Goal: Navigation & Orientation: Find specific page/section

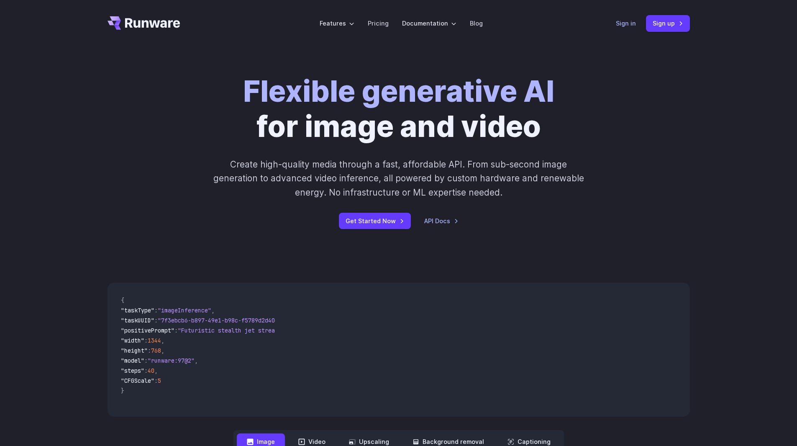
click at [633, 28] on div "Sign in Sign up" at bounding box center [653, 23] width 74 height 16
click at [628, 25] on link "Sign in" at bounding box center [626, 23] width 20 height 10
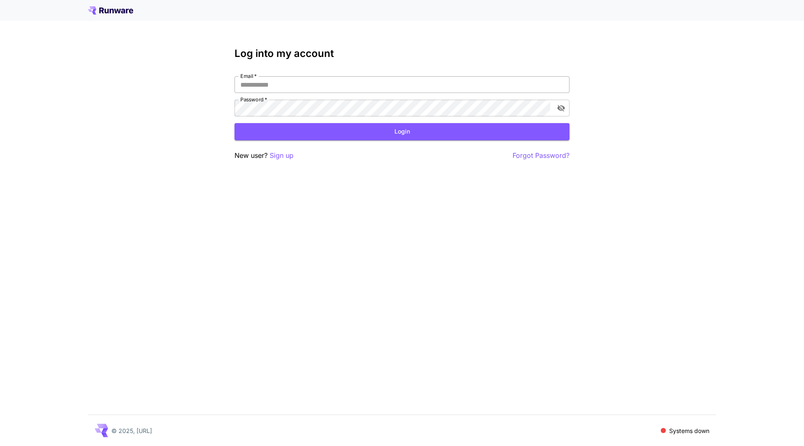
click at [260, 87] on input "Email   *" at bounding box center [401, 84] width 335 height 17
type input "**********"
click button "Login" at bounding box center [401, 131] width 335 height 17
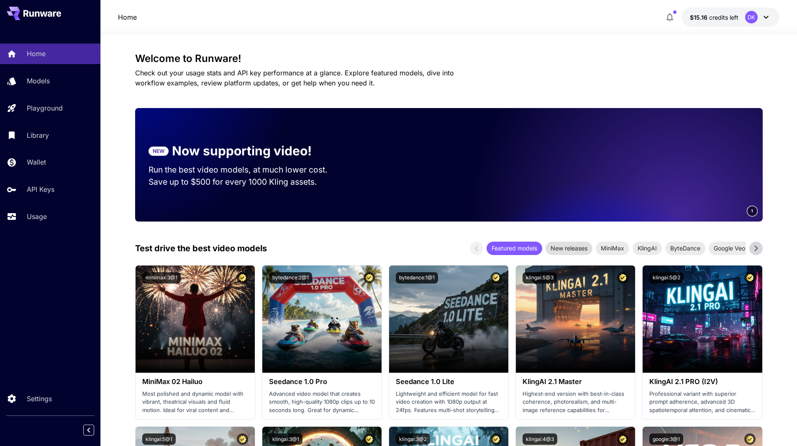
click at [577, 245] on span "New releases" at bounding box center [569, 248] width 47 height 9
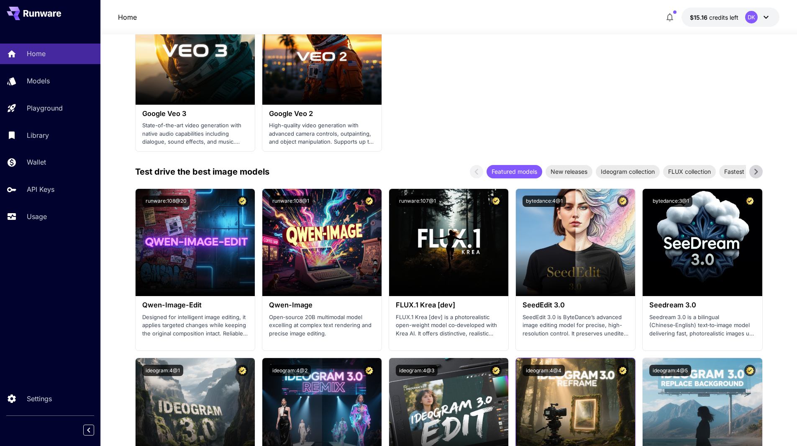
scroll to position [837, 0]
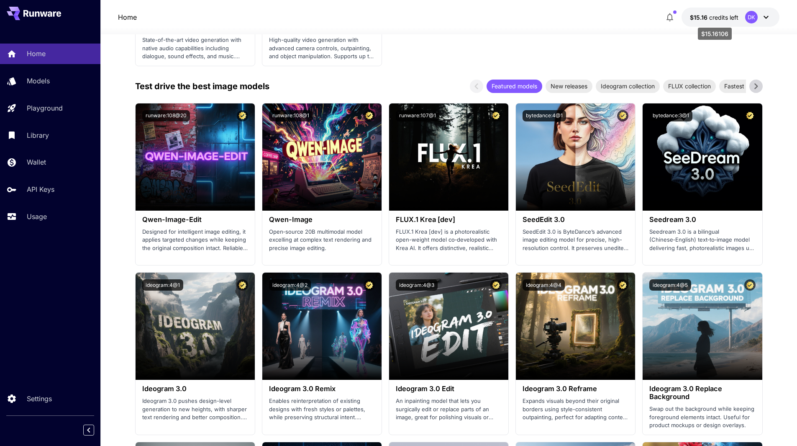
click at [726, 15] on span "credits left" at bounding box center [723, 17] width 29 height 7
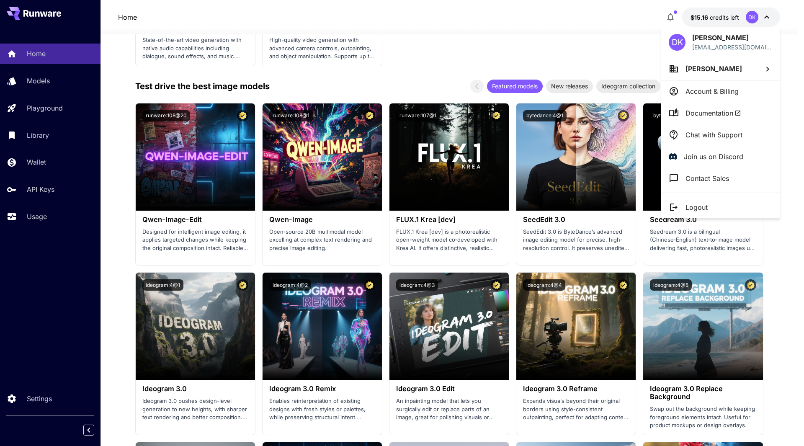
click at [48, 81] on div at bounding box center [402, 223] width 804 height 446
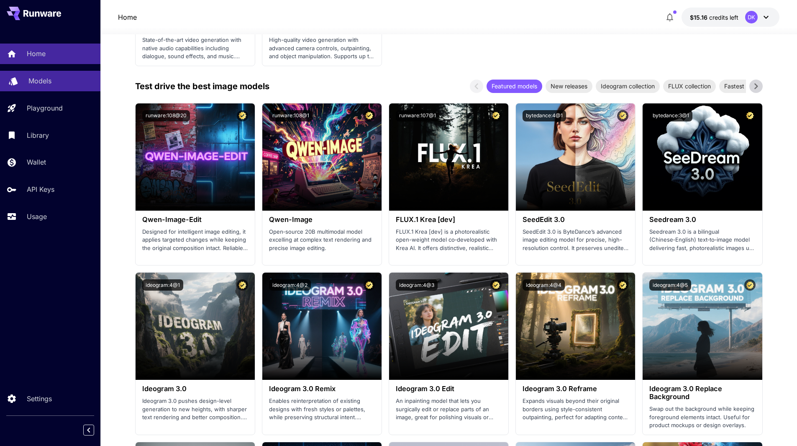
click at [40, 86] on p "Models" at bounding box center [39, 81] width 23 height 10
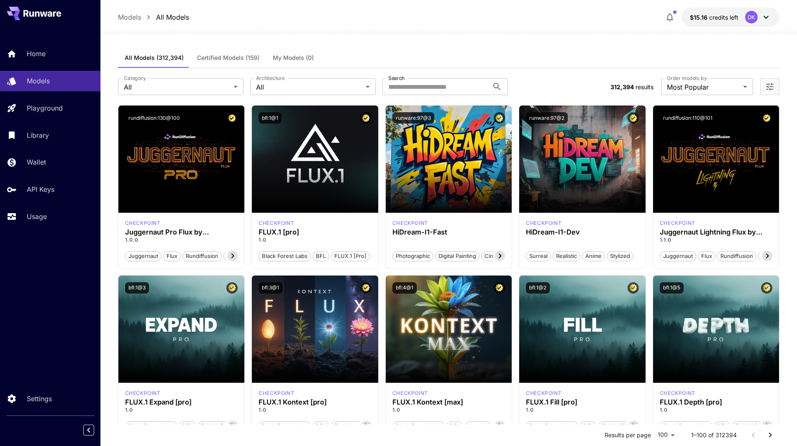
click at [669, 17] on icon "button" at bounding box center [670, 17] width 10 height 10
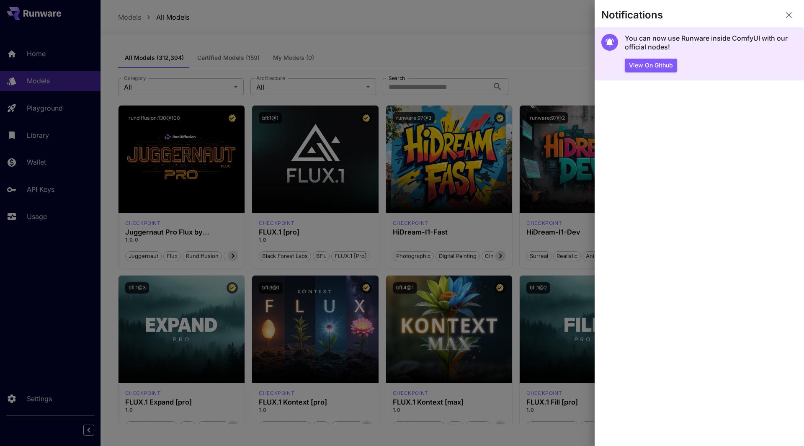
click at [661, 36] on h5 "You can now use Runware inside ComfyUI with our official nodes!" at bounding box center [710, 43] width 172 height 18
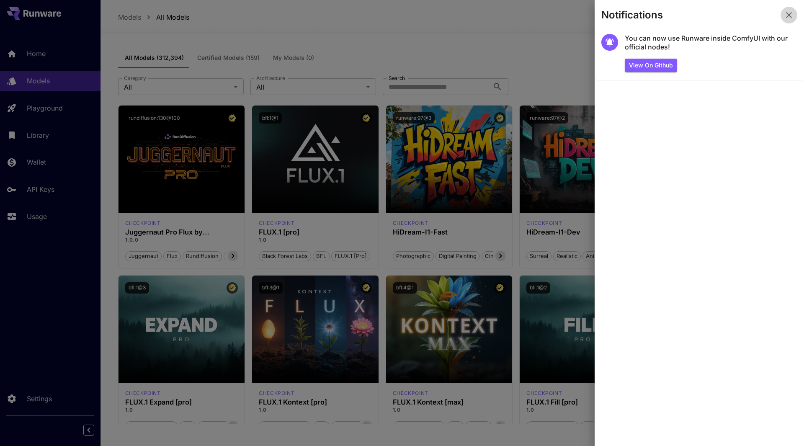
click at [789, 13] on icon "button" at bounding box center [788, 15] width 10 height 10
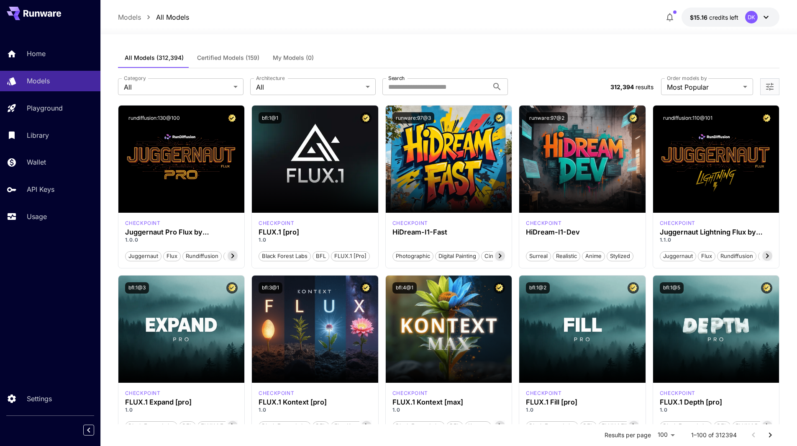
click at [768, 21] on icon at bounding box center [766, 17] width 10 height 10
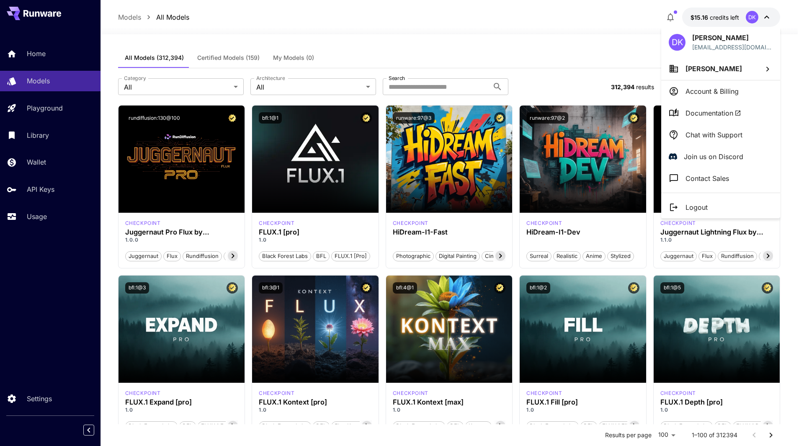
click at [747, 70] on li "Dean Katzelis" at bounding box center [720, 68] width 119 height 23
click at [624, 33] on div at bounding box center [402, 223] width 804 height 446
click at [733, 91] on p "Account & Billing" at bounding box center [711, 91] width 53 height 10
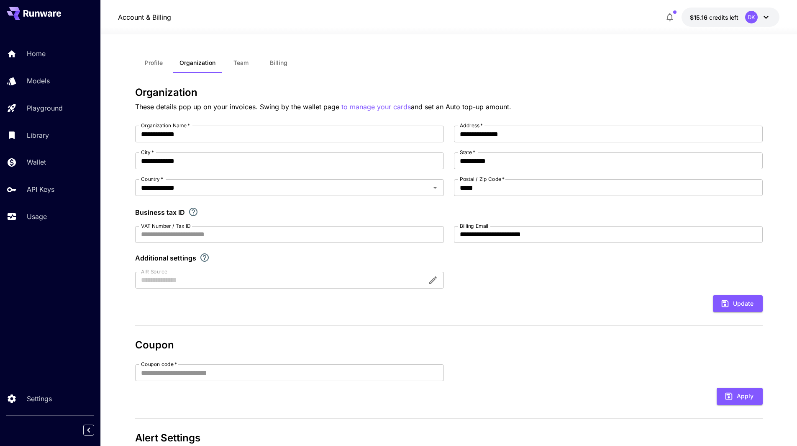
click at [755, 21] on div "DK" at bounding box center [751, 17] width 13 height 13
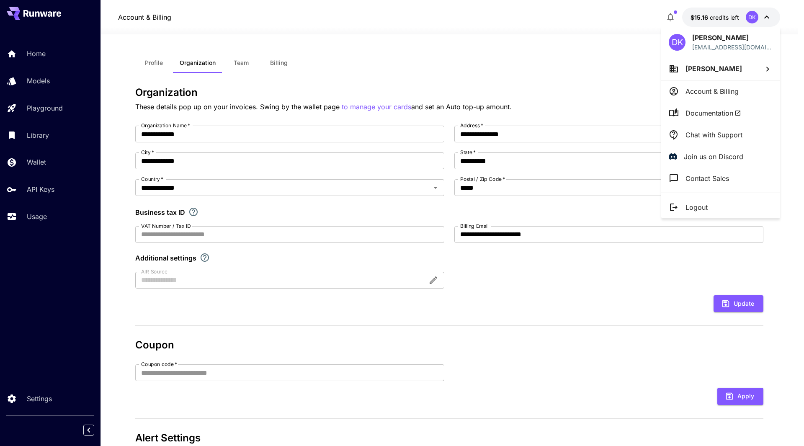
click at [721, 108] on span "Documentation" at bounding box center [713, 113] width 56 height 10
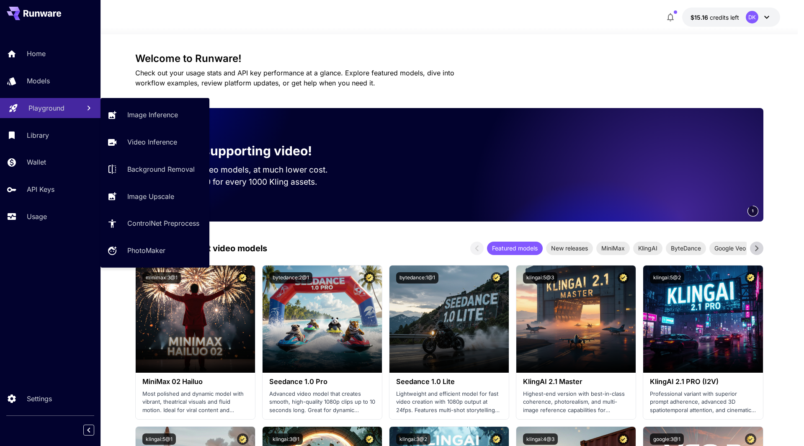
click at [54, 110] on p "Playground" at bounding box center [46, 108] width 36 height 10
